Goal: Information Seeking & Learning: Learn about a topic

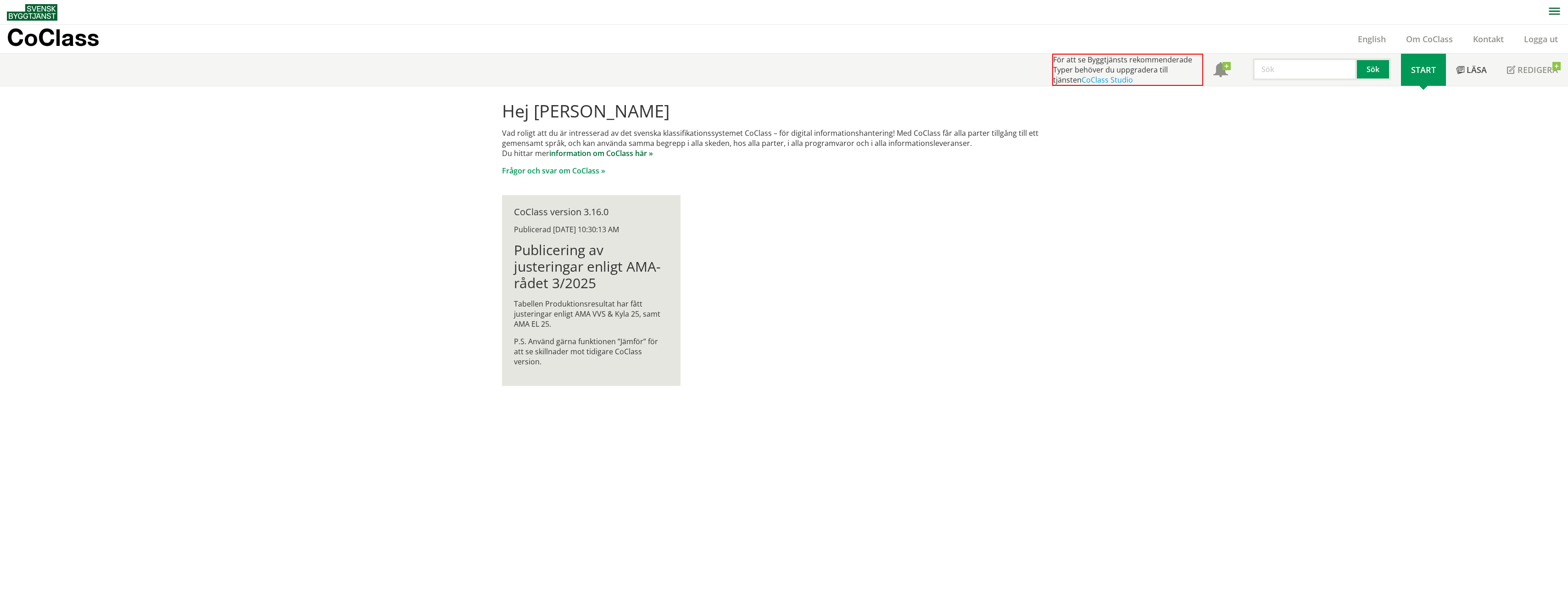
click at [615, 152] on link "information om CoClass här »" at bounding box center [601, 153] width 103 height 10
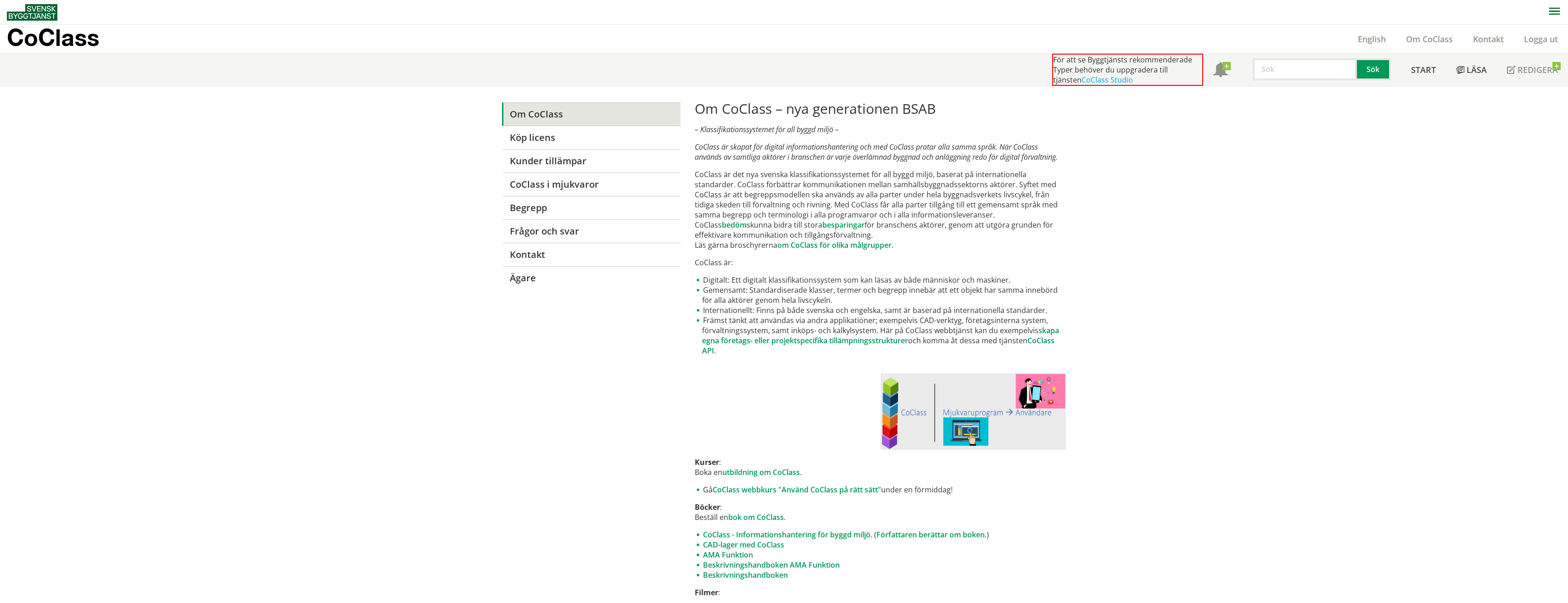
click at [836, 220] on p "CoClass är det nya svenska klassifikationssystemet för all byggd miljö, baserat…" at bounding box center [880, 209] width 371 height 81
click at [540, 183] on link "CoClass i mjukvaror" at bounding box center [591, 184] width 178 height 23
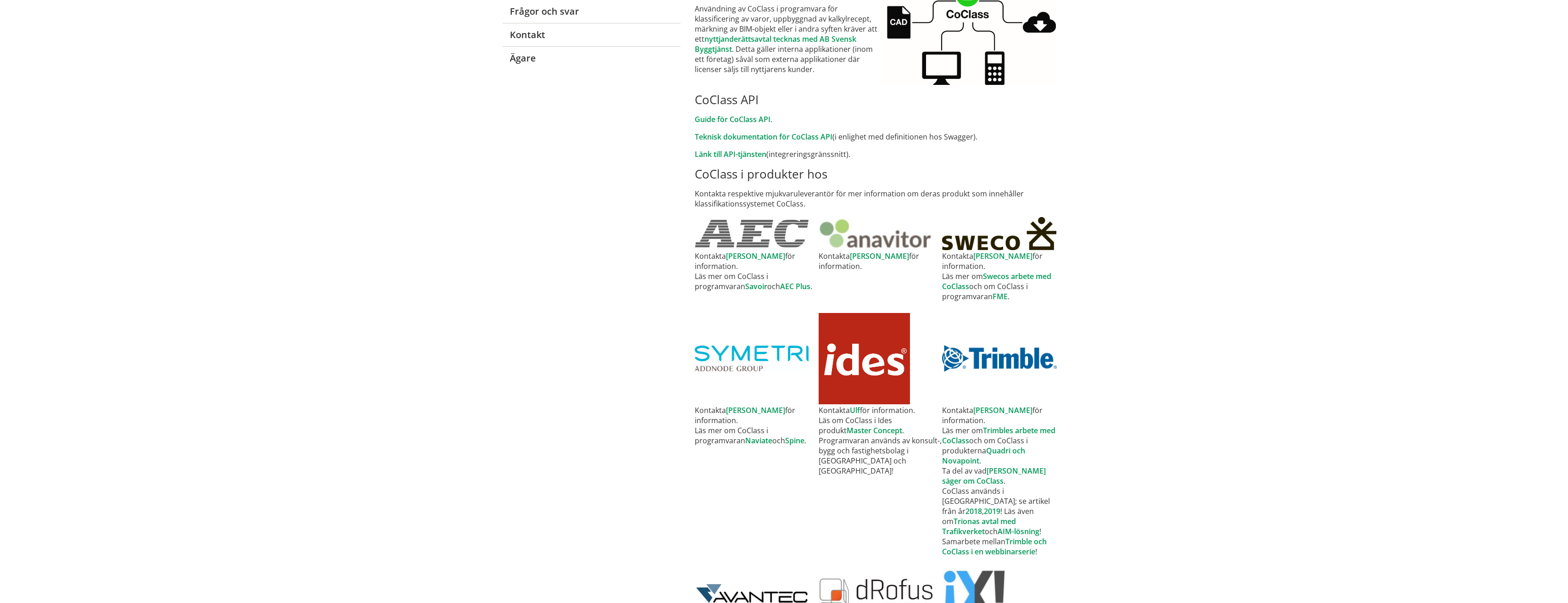
scroll to position [229, 0]
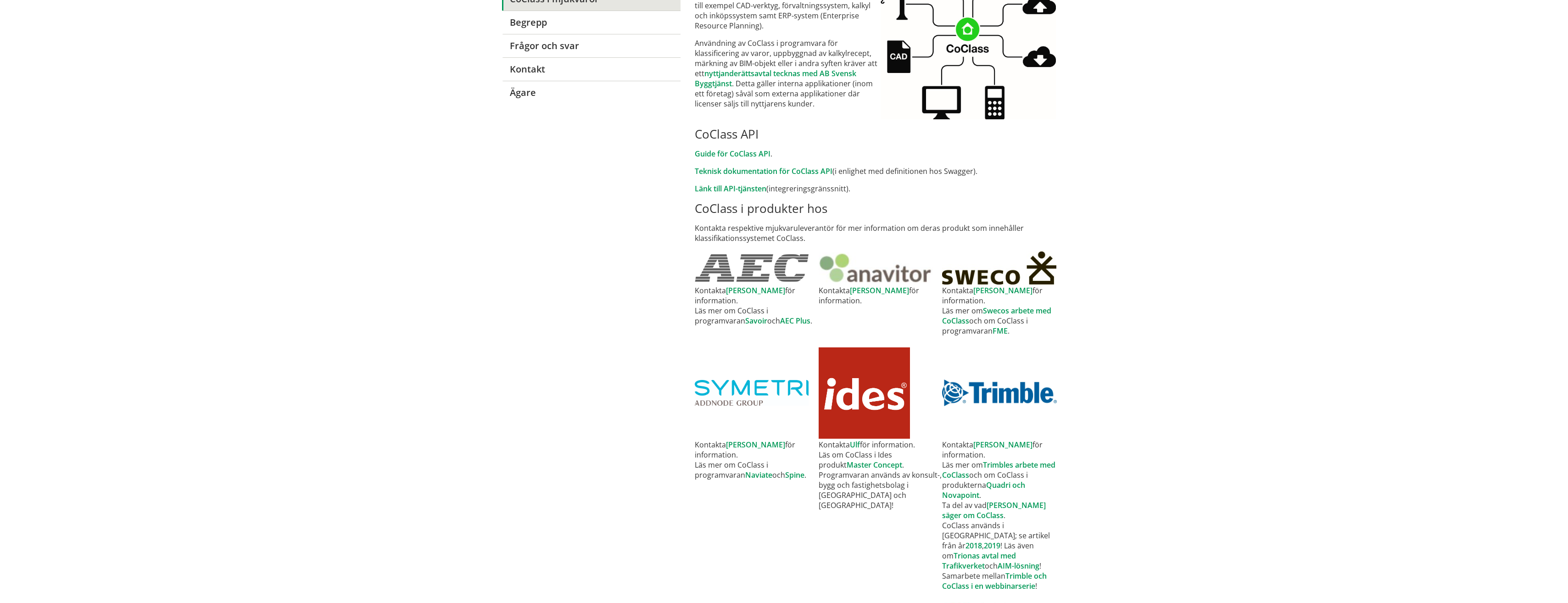
scroll to position [18, 0]
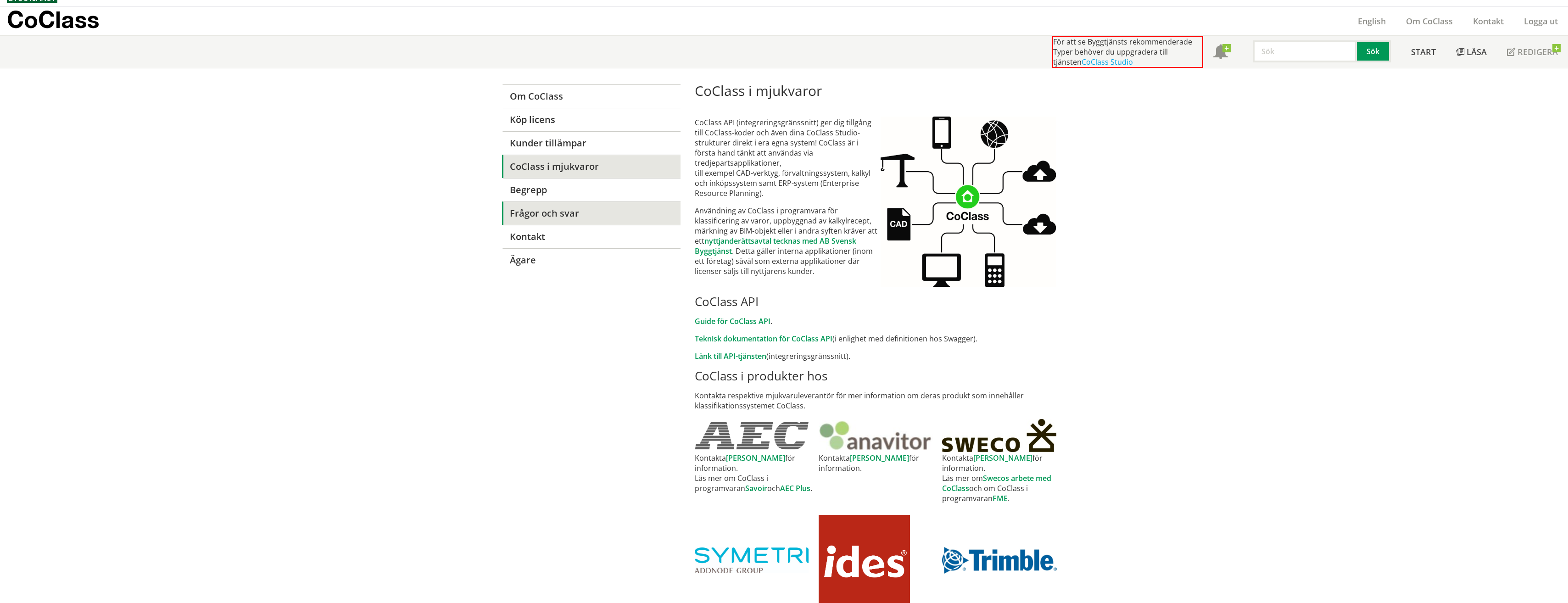
click at [545, 214] on link "Frågor och svar" at bounding box center [591, 213] width 178 height 23
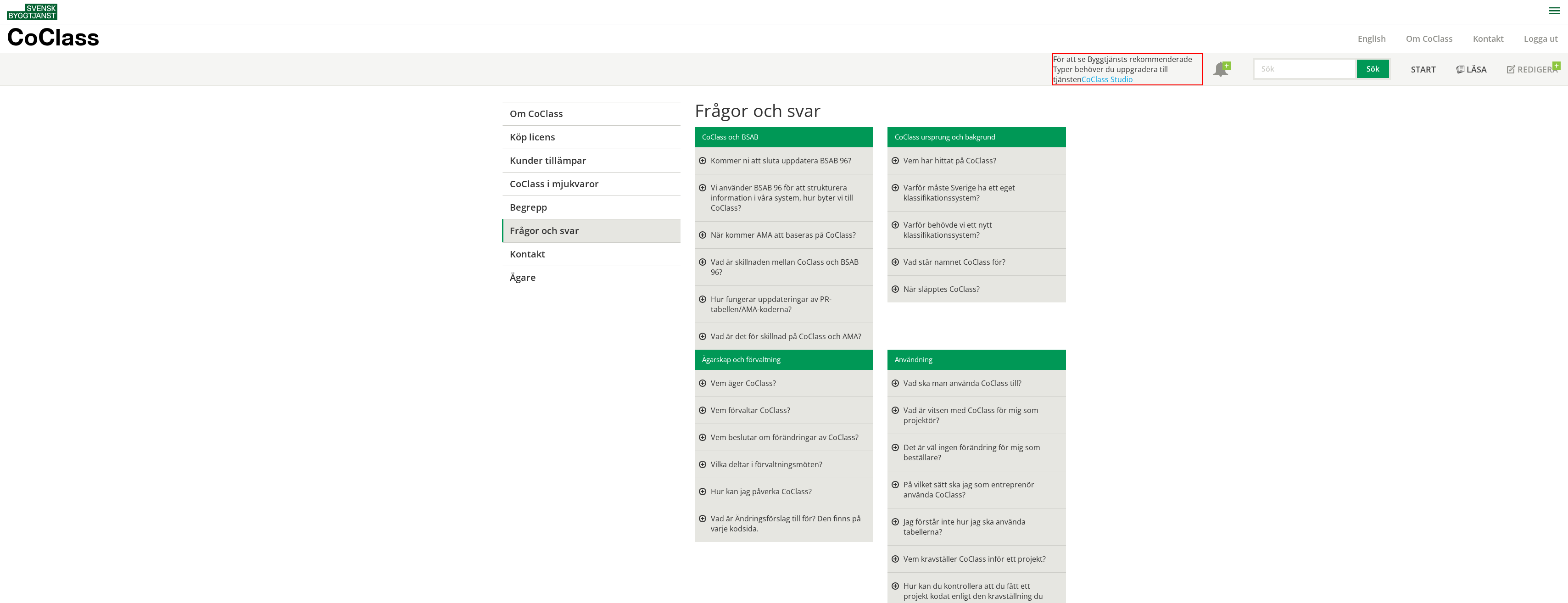
scroll to position [18, 0]
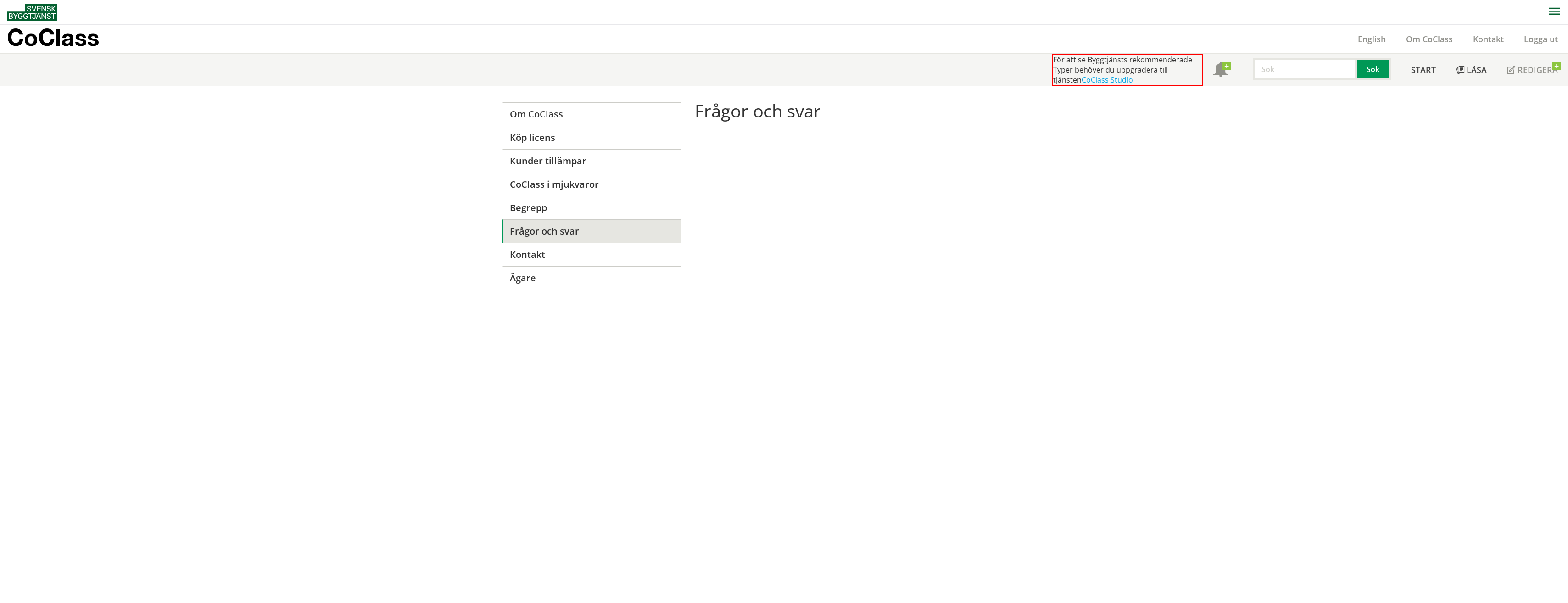
scroll to position [1, 0]
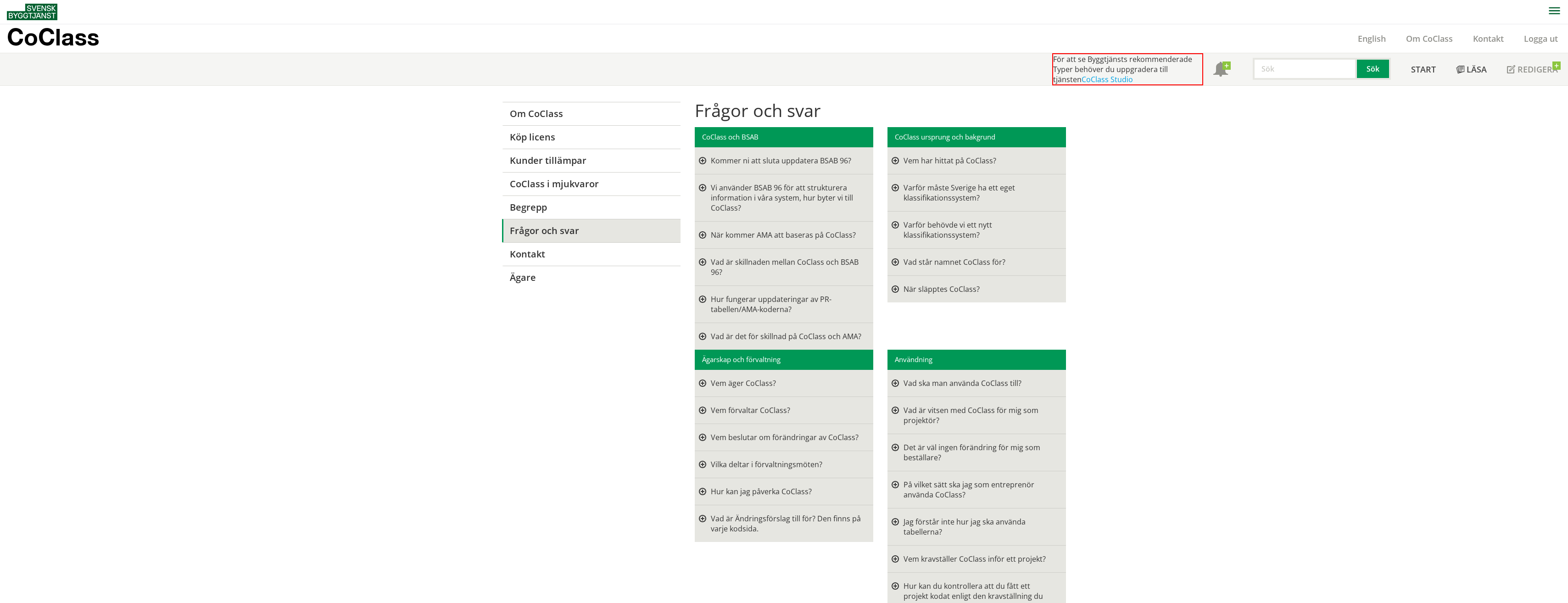
click at [895, 186] on div "Varför måste Sverige ha ett eget klassifikationssystem? Svar: Alla motsvarande …" at bounding box center [976, 192] width 178 height 37
click at [894, 186] on div at bounding box center [895, 192] width 7 height 20
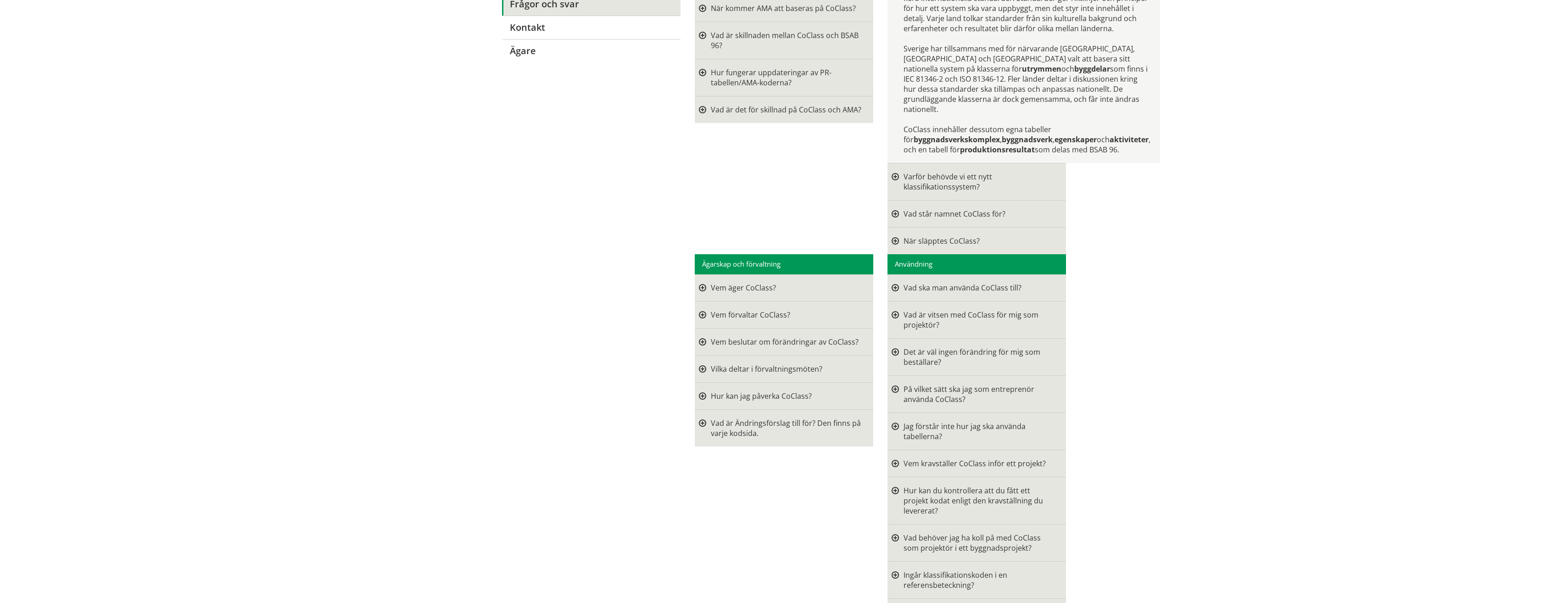
scroll to position [230, 0]
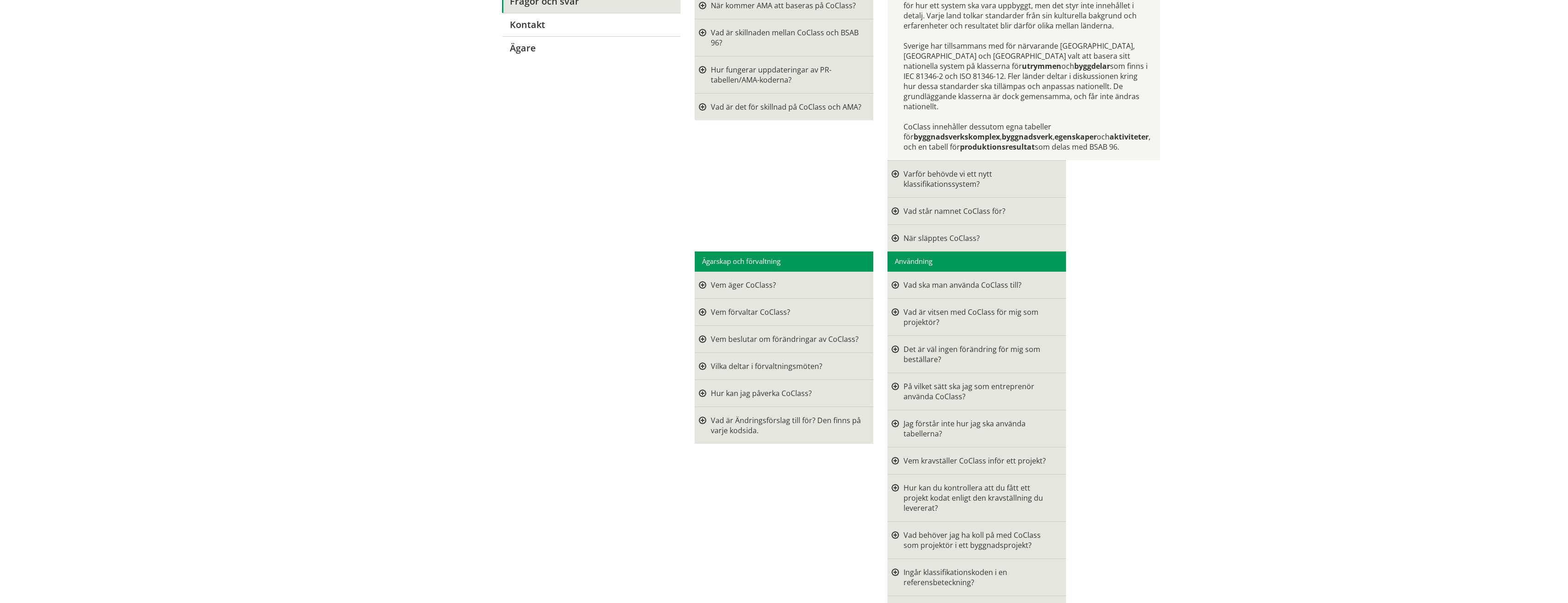
click at [893, 189] on div at bounding box center [895, 178] width 7 height 20
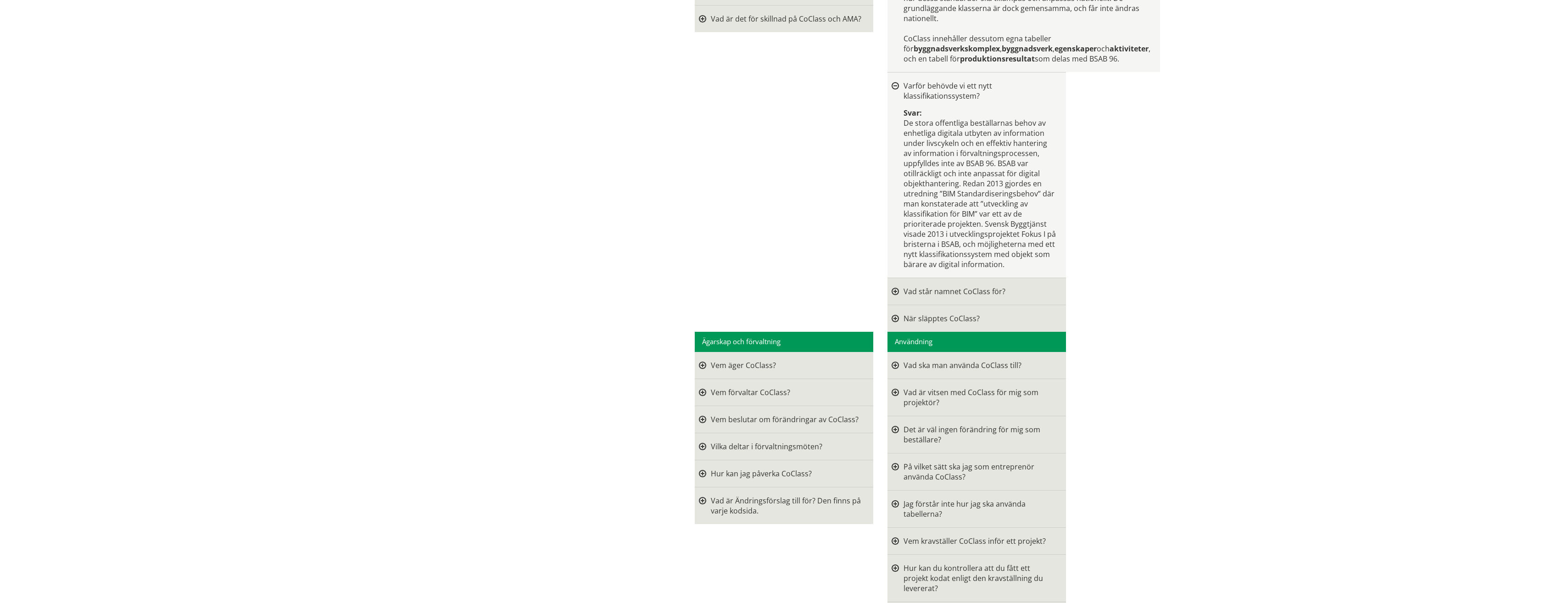
scroll to position [321, 0]
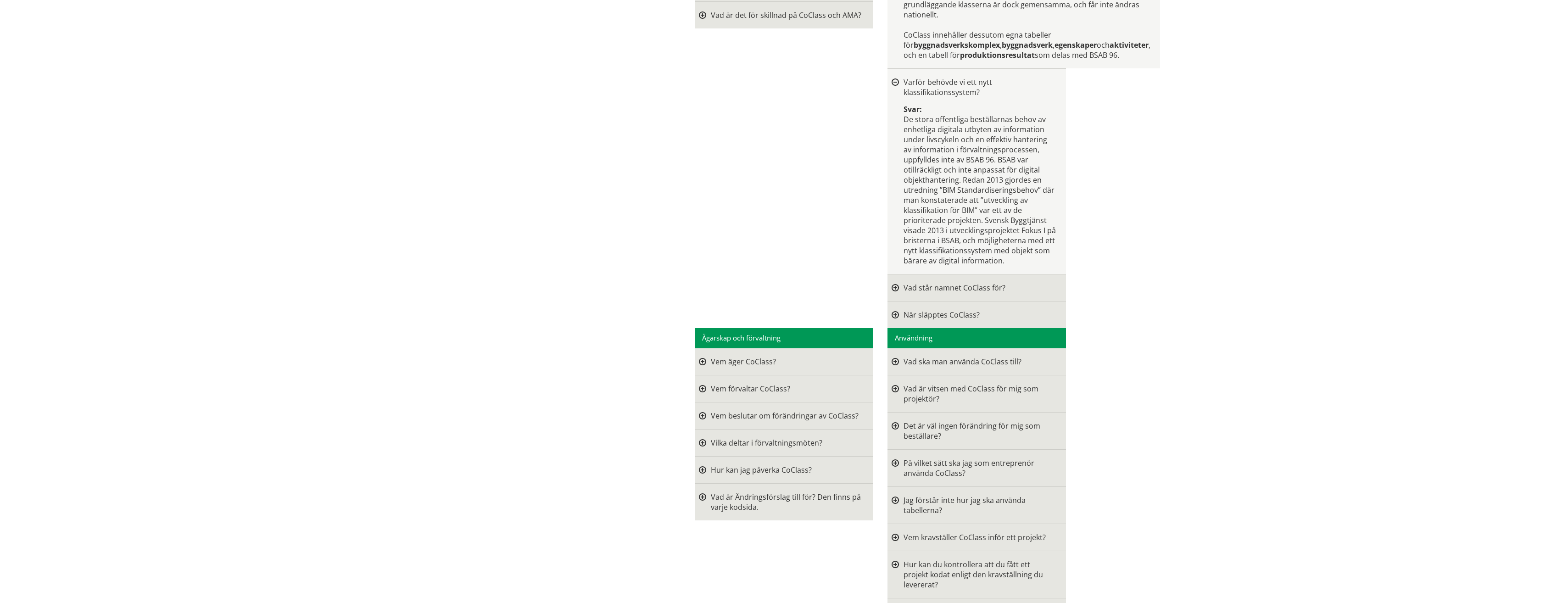
click at [894, 293] on div at bounding box center [895, 287] width 7 height 10
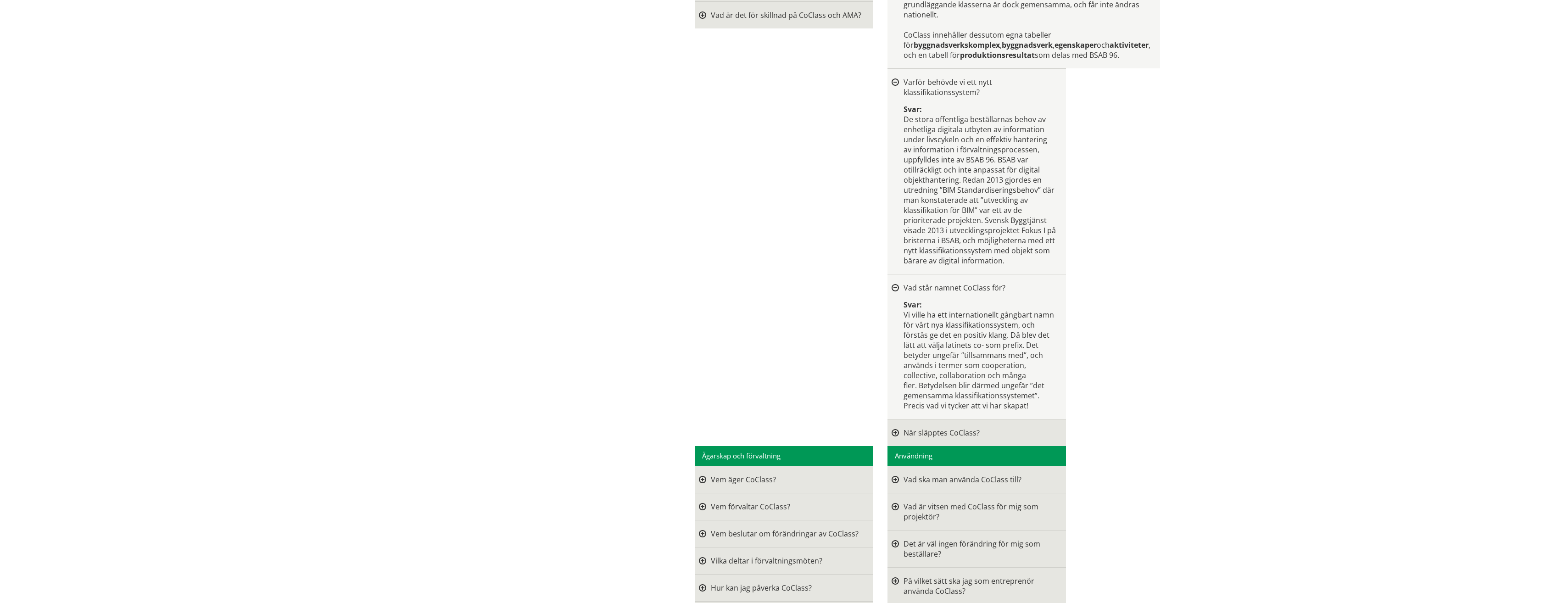
click at [894, 291] on div at bounding box center [895, 288] width 7 height 7
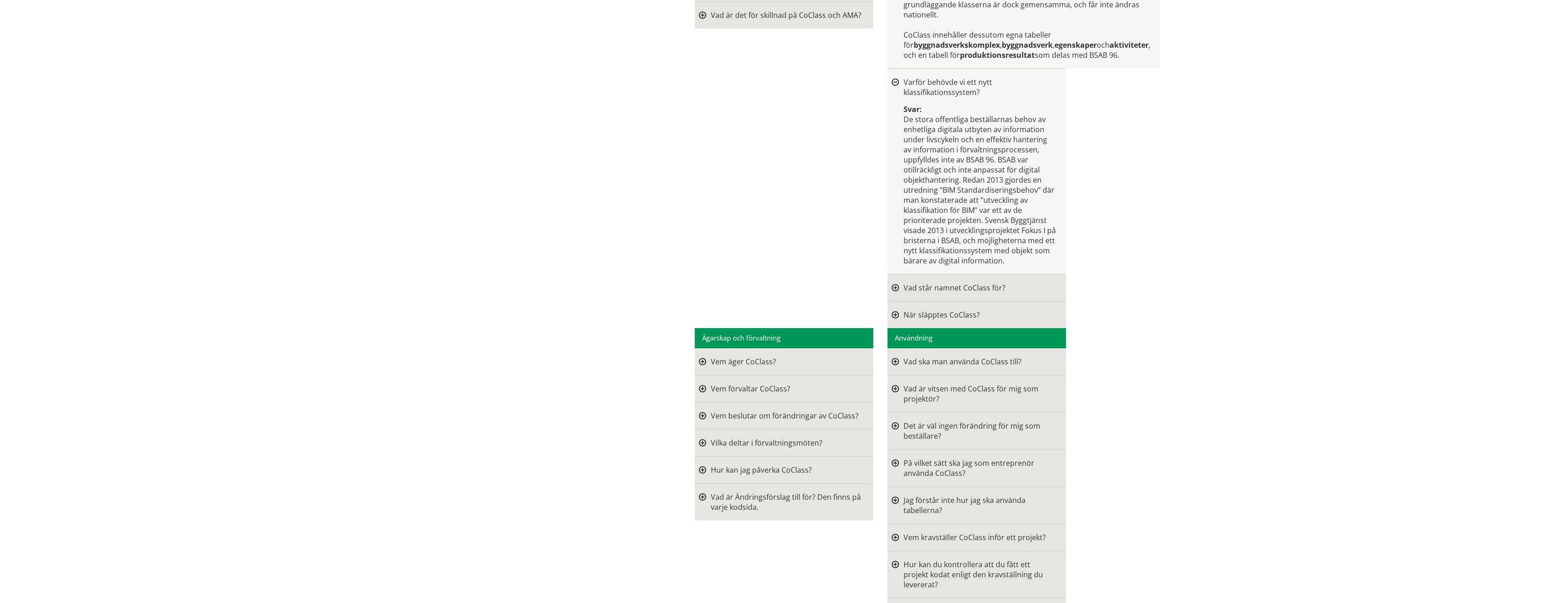
click at [892, 319] on div at bounding box center [895, 315] width 7 height 10
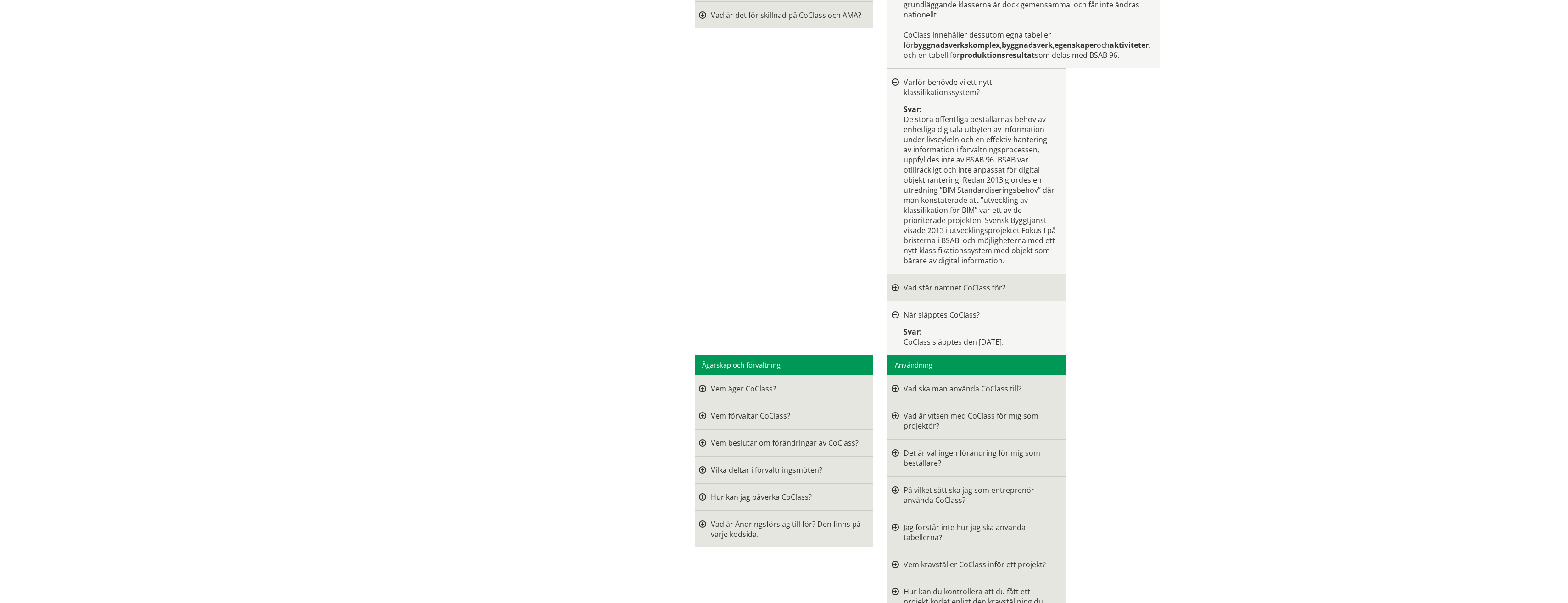
click at [892, 319] on div at bounding box center [895, 315] width 7 height 7
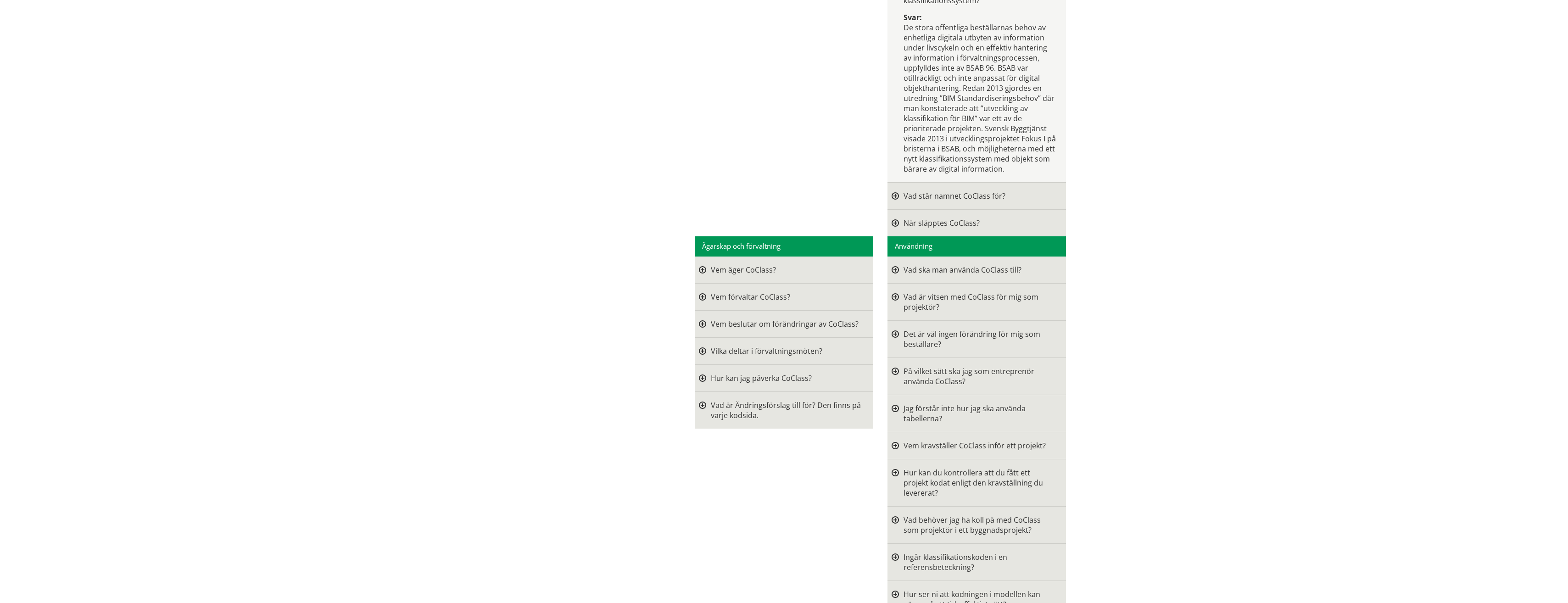
scroll to position [505, 0]
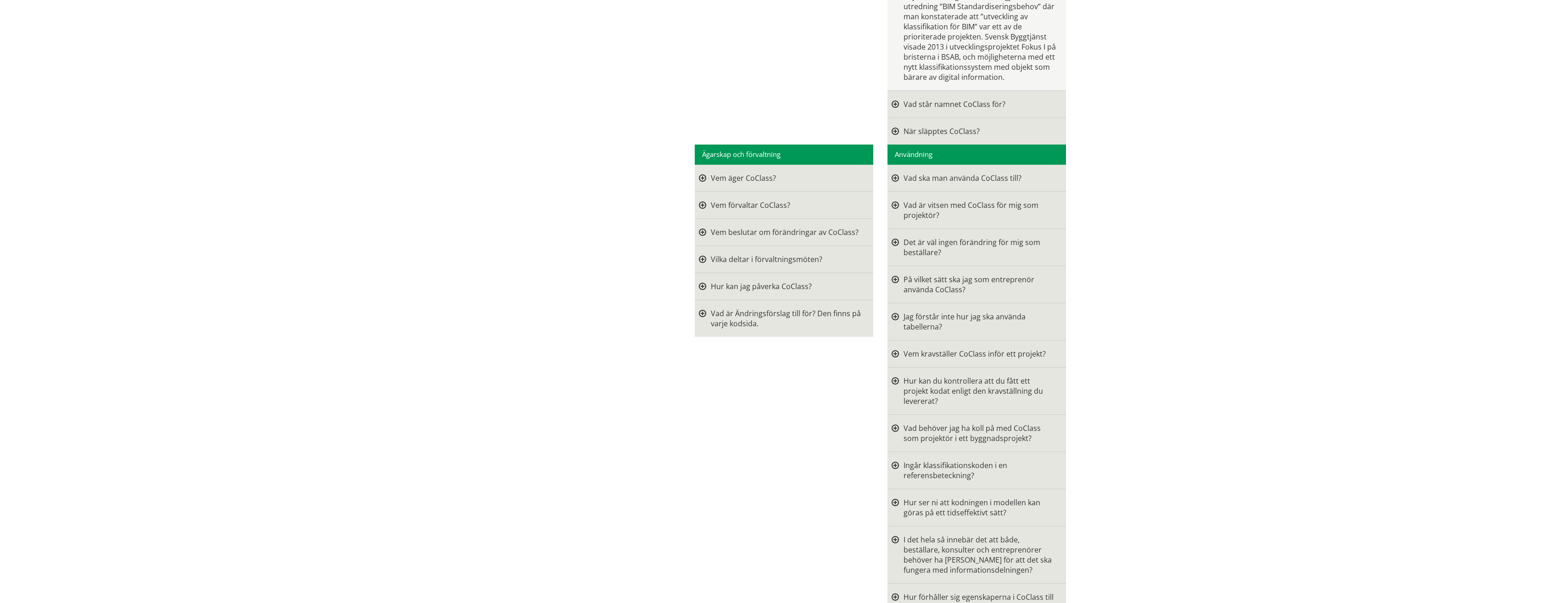
click at [700, 210] on div at bounding box center [702, 205] width 7 height 10
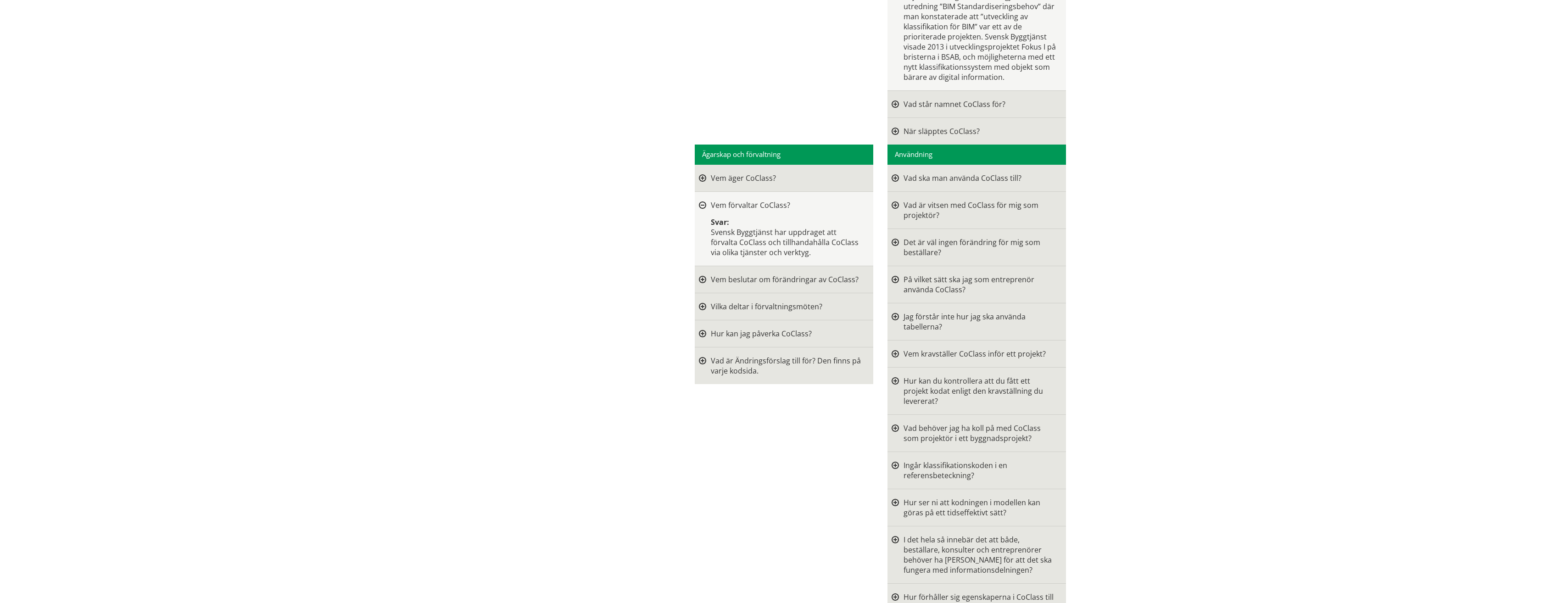
click at [702, 183] on div at bounding box center [702, 178] width 7 height 10
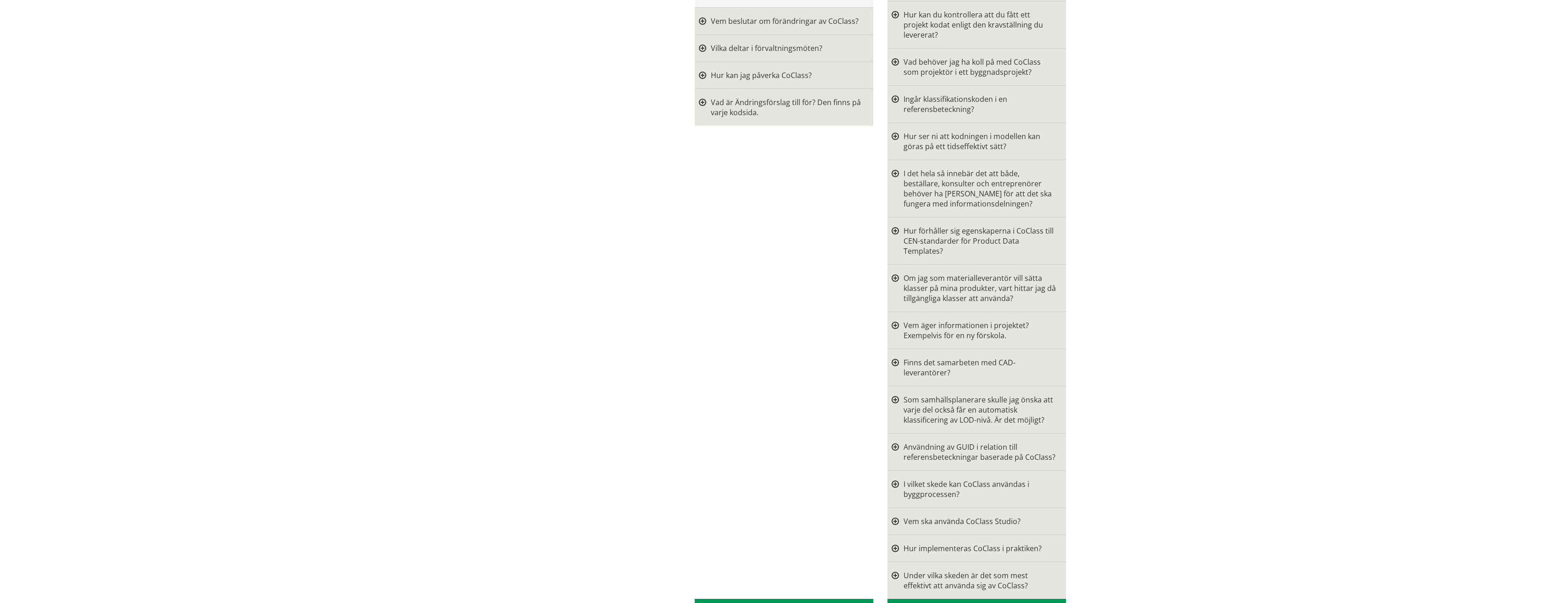
scroll to position [872, 0]
click at [892, 302] on div at bounding box center [895, 287] width 7 height 30
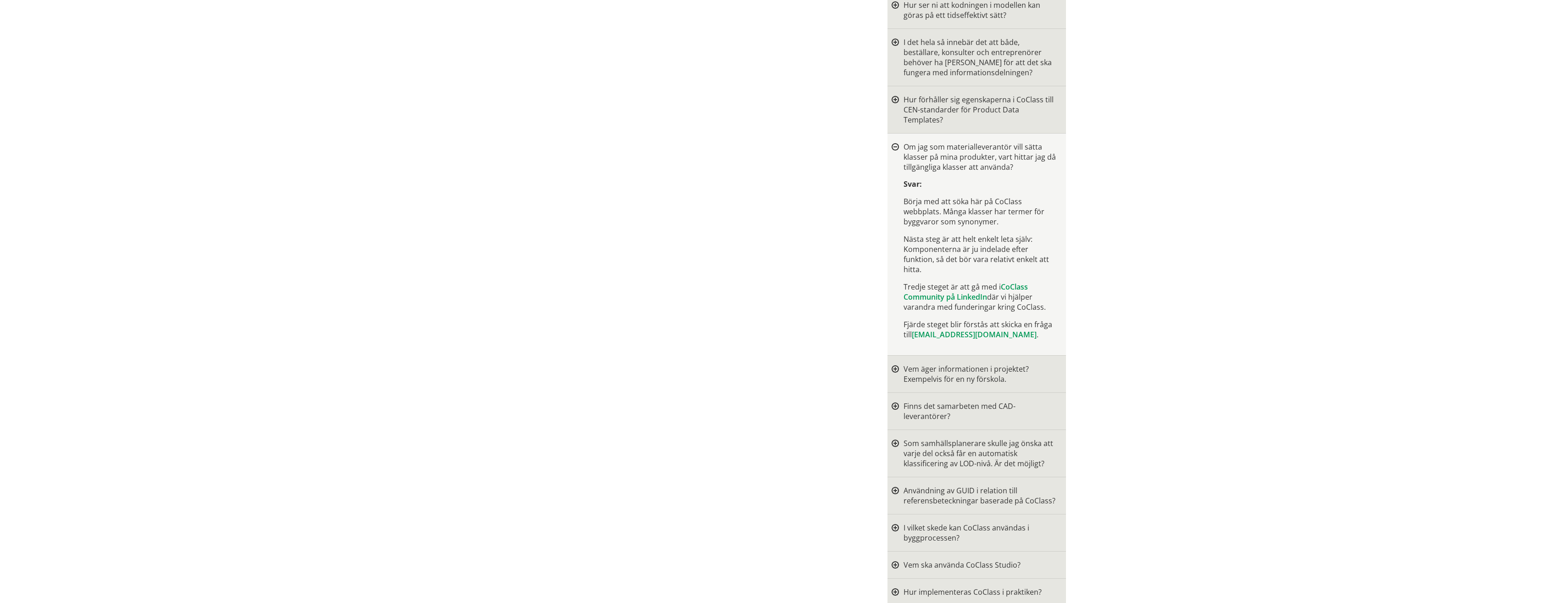
scroll to position [1056, 0]
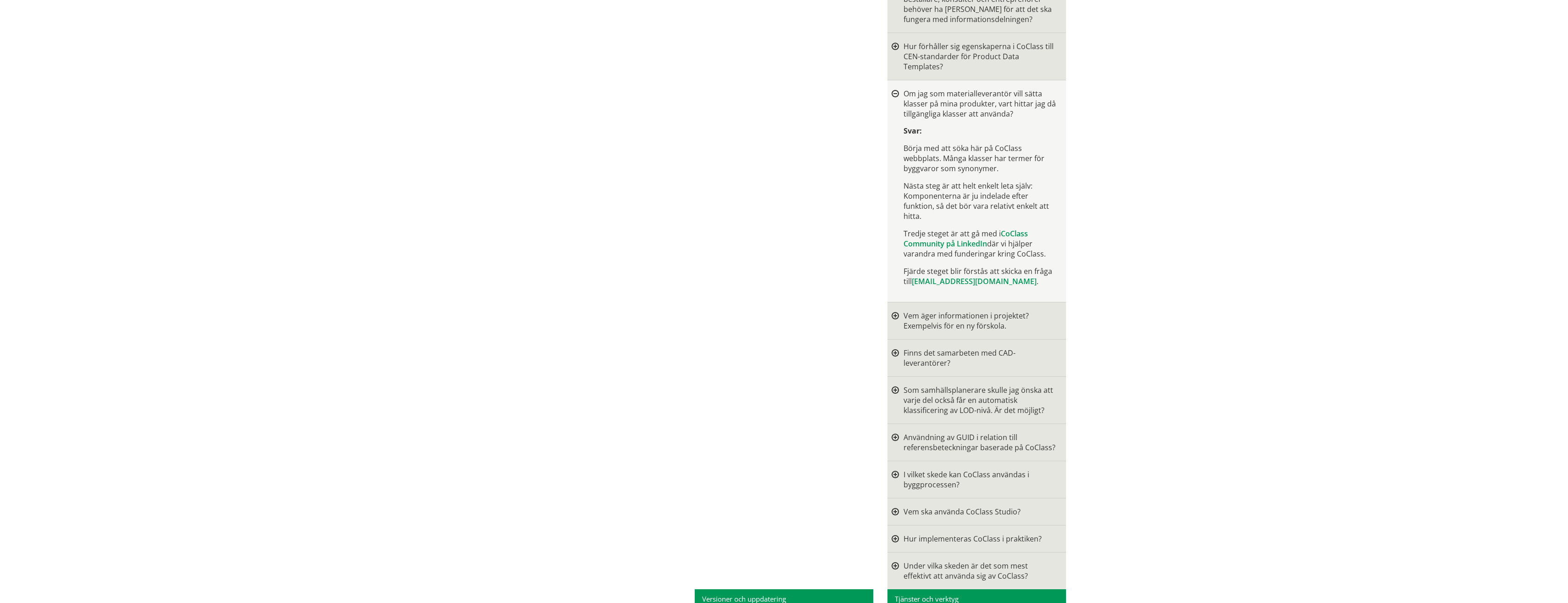
click at [892, 331] on div at bounding box center [895, 320] width 7 height 20
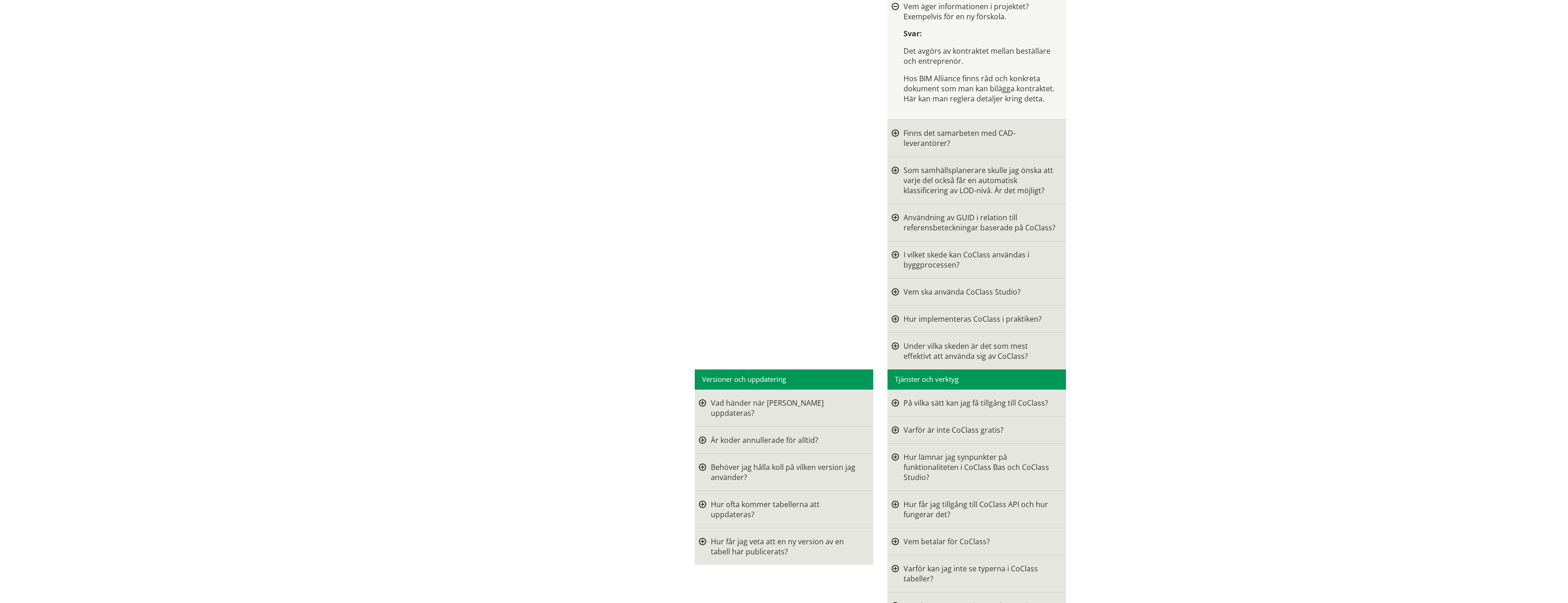
scroll to position [1376, 0]
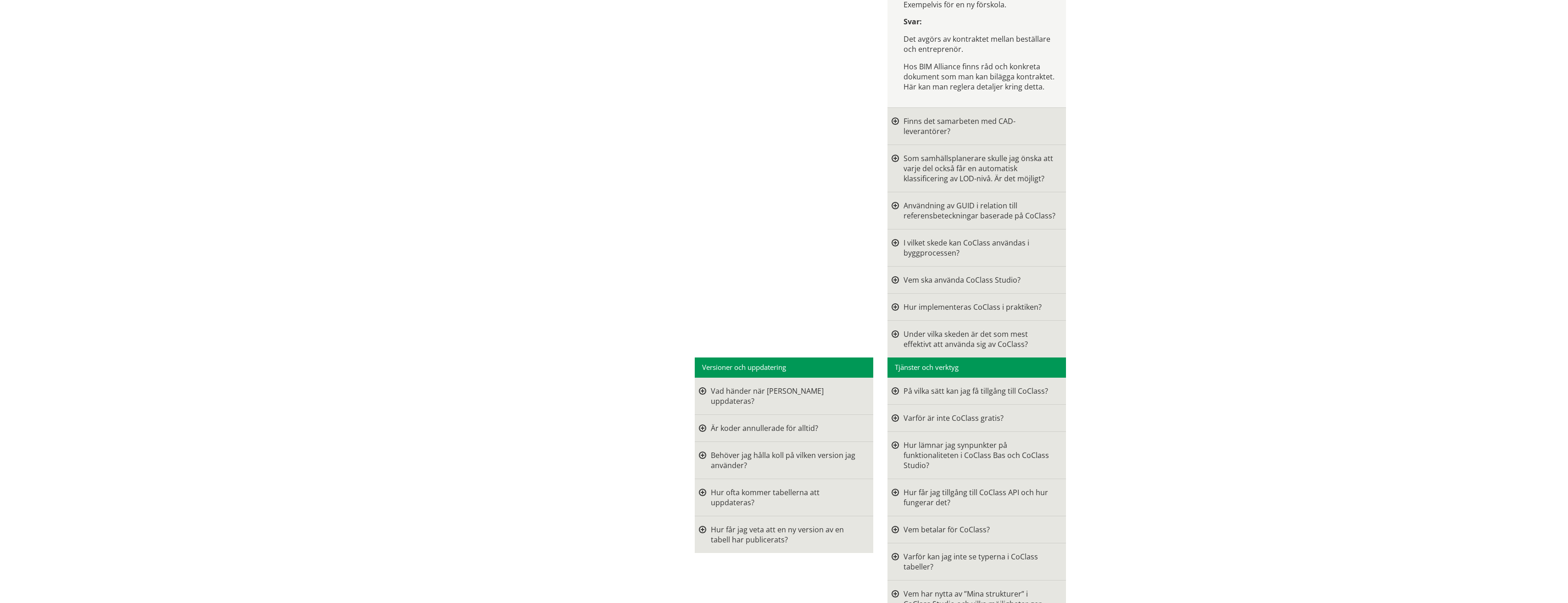
click at [894, 285] on div at bounding box center [895, 280] width 7 height 10
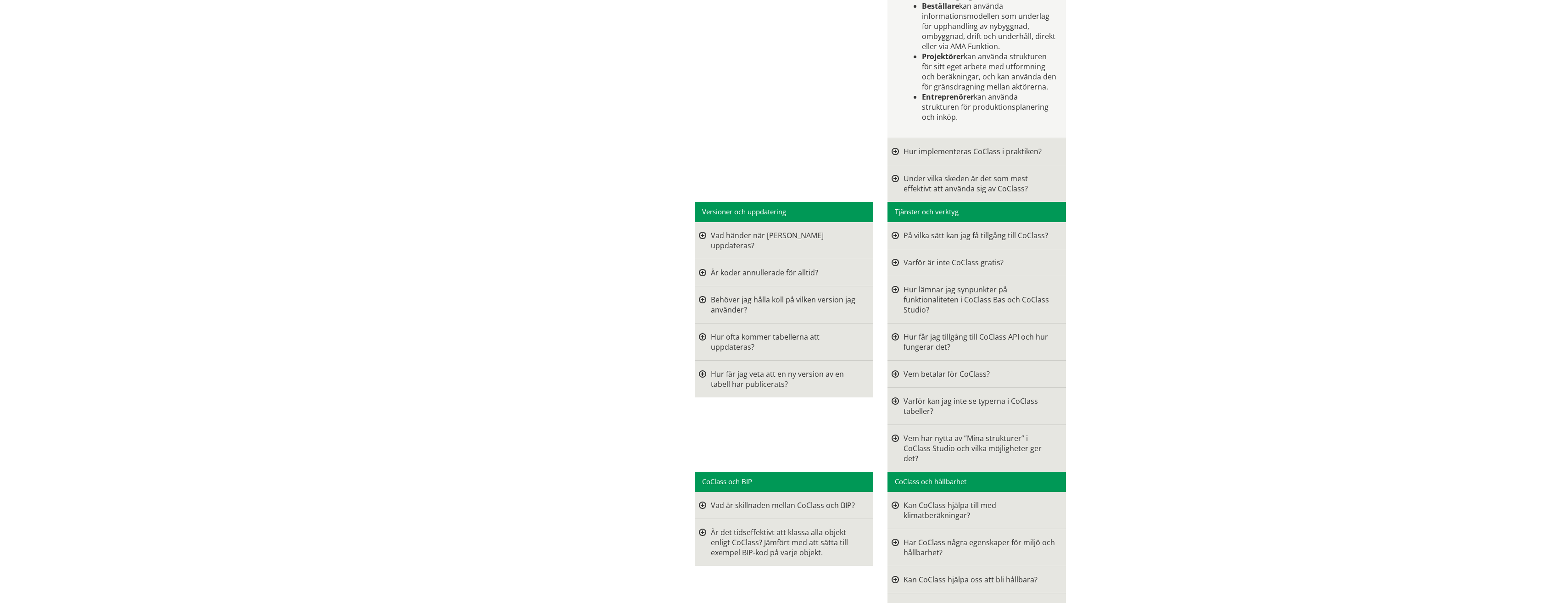
scroll to position [1743, 0]
click at [892, 156] on div at bounding box center [895, 150] width 7 height 10
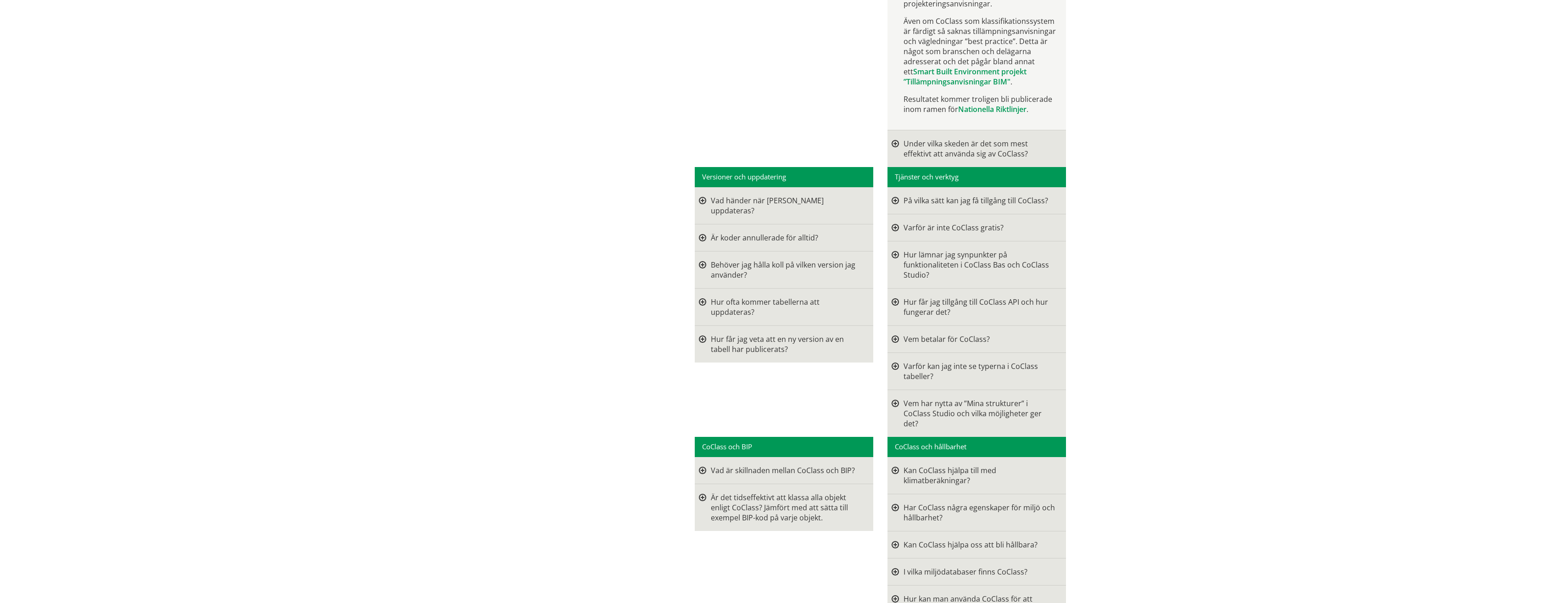
scroll to position [2019, 0]
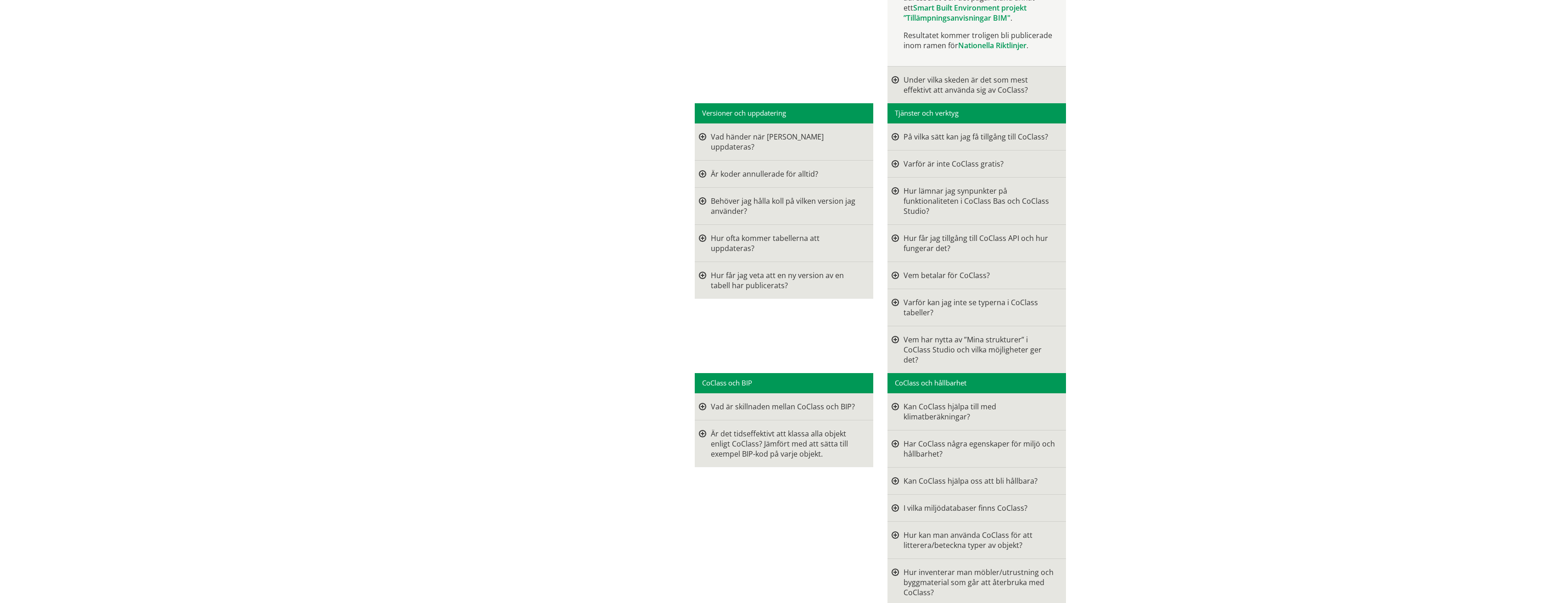
click at [892, 169] on div at bounding box center [895, 164] width 7 height 10
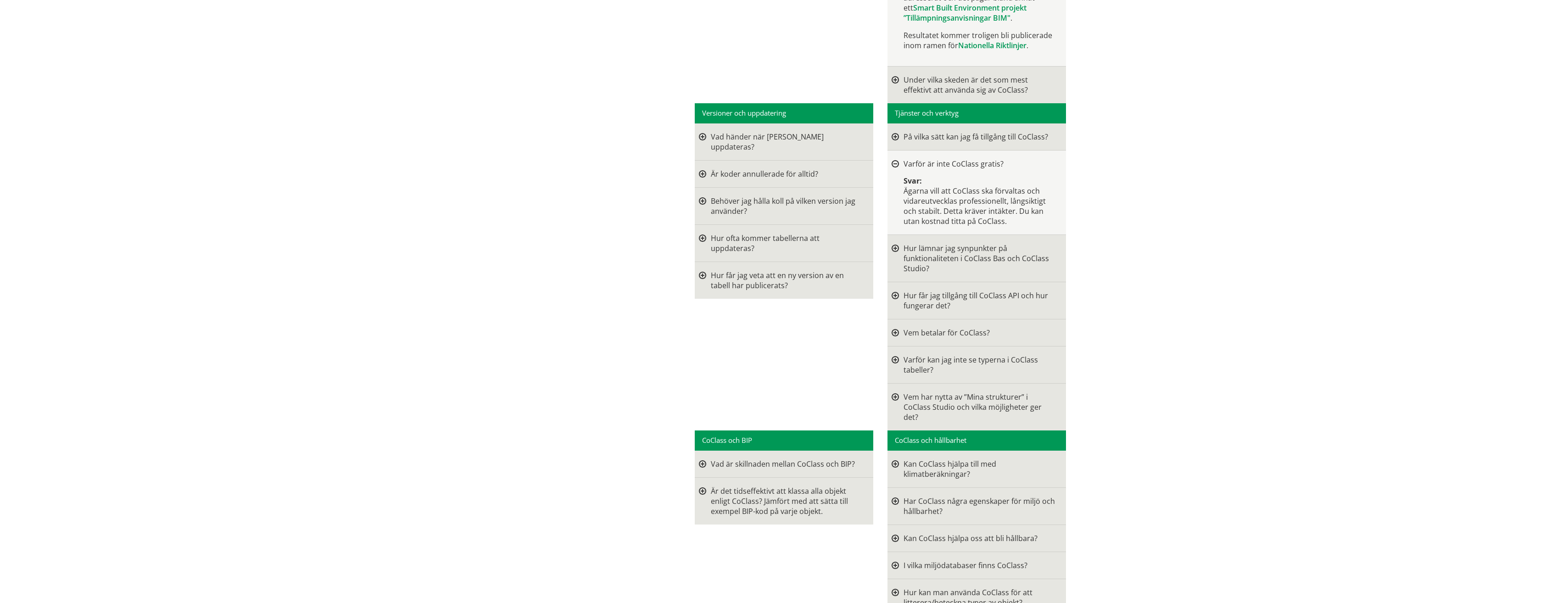
click at [892, 168] on div at bounding box center [895, 164] width 7 height 7
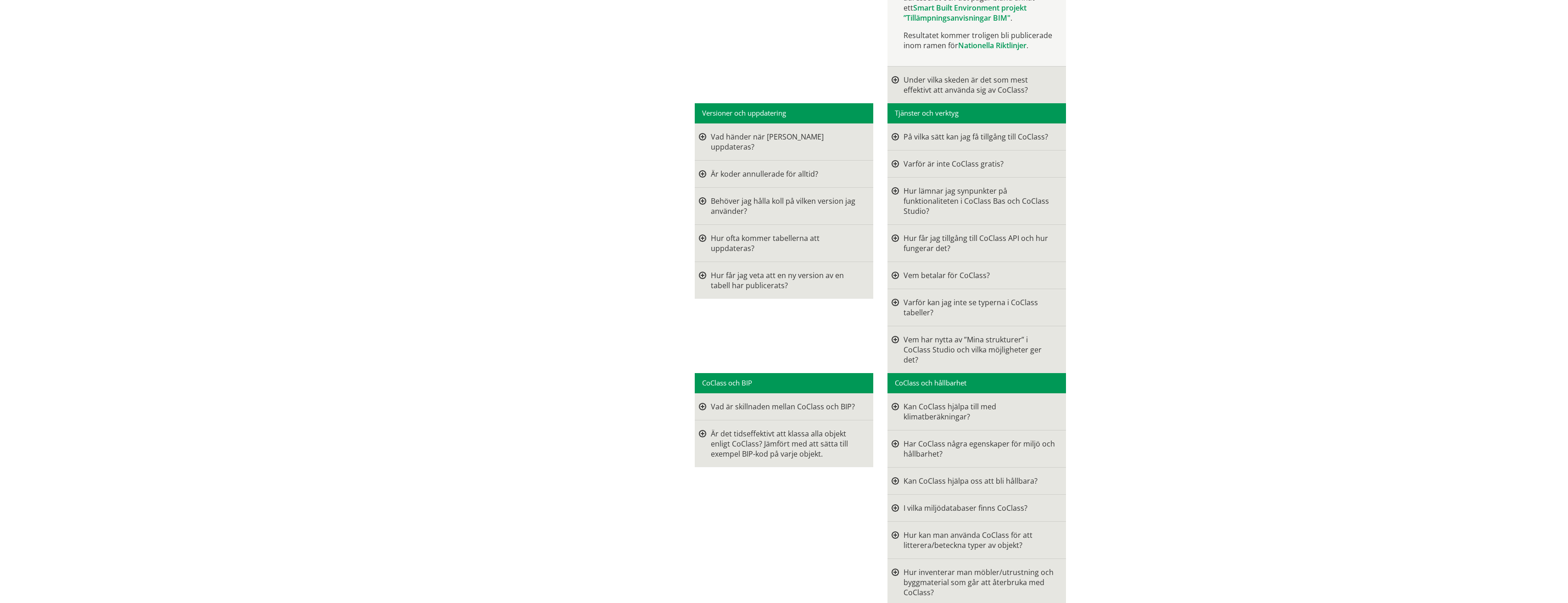
click at [892, 142] on div at bounding box center [895, 136] width 7 height 10
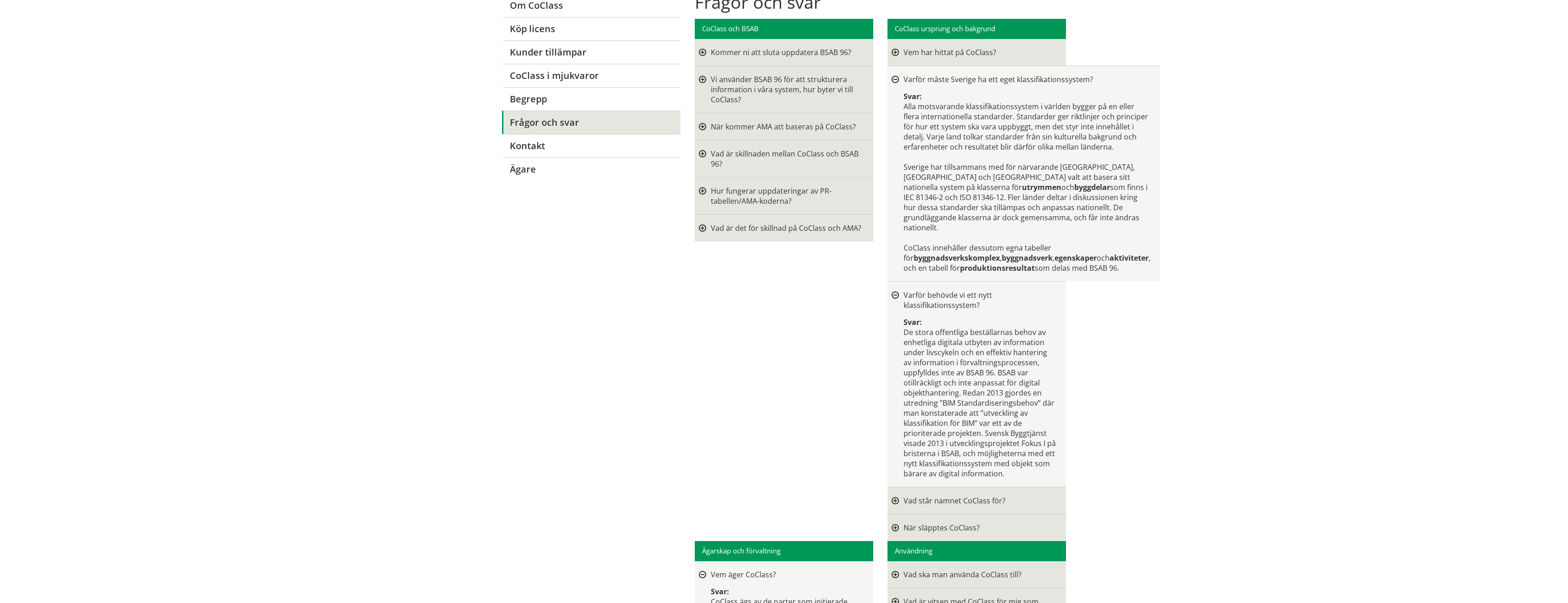
scroll to position [0, 0]
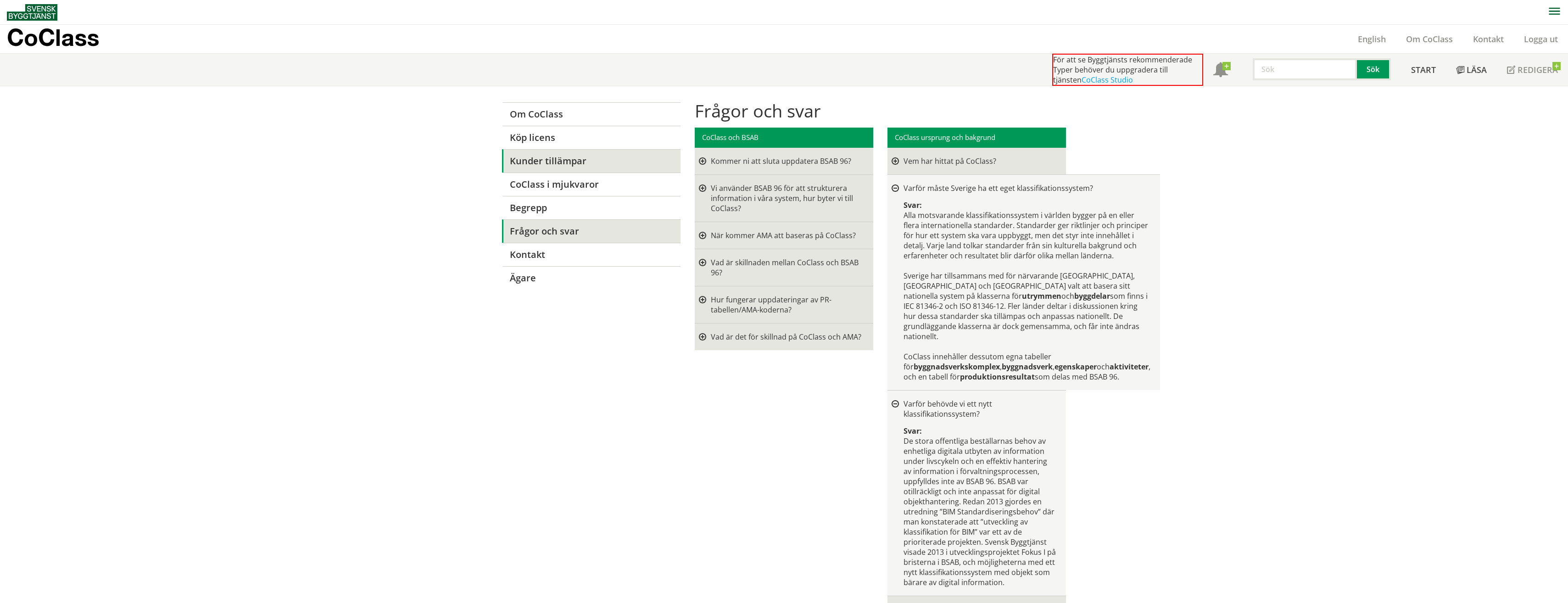
click at [534, 160] on link "Kunder tillämpar" at bounding box center [591, 161] width 178 height 23
